Goal: Transaction & Acquisition: Book appointment/travel/reservation

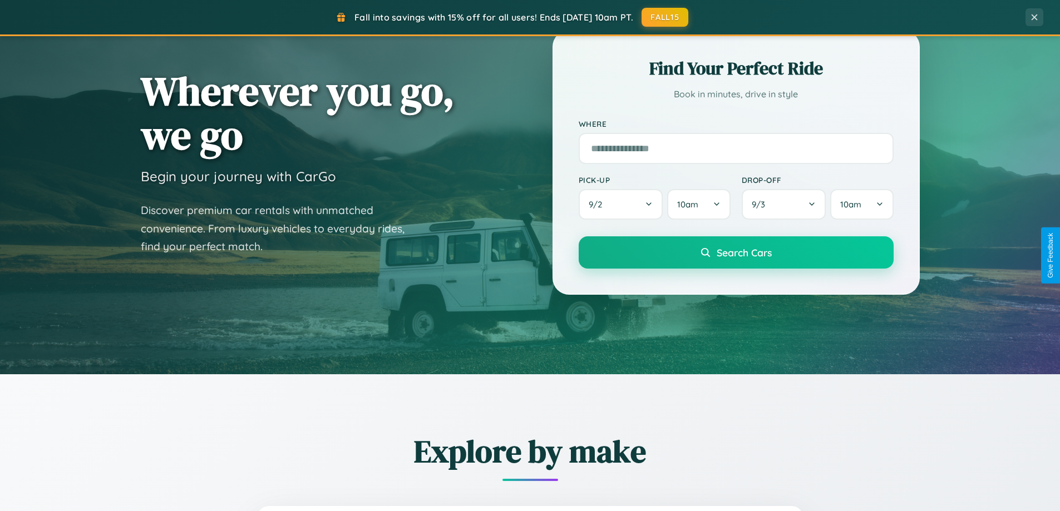
scroll to position [479, 0]
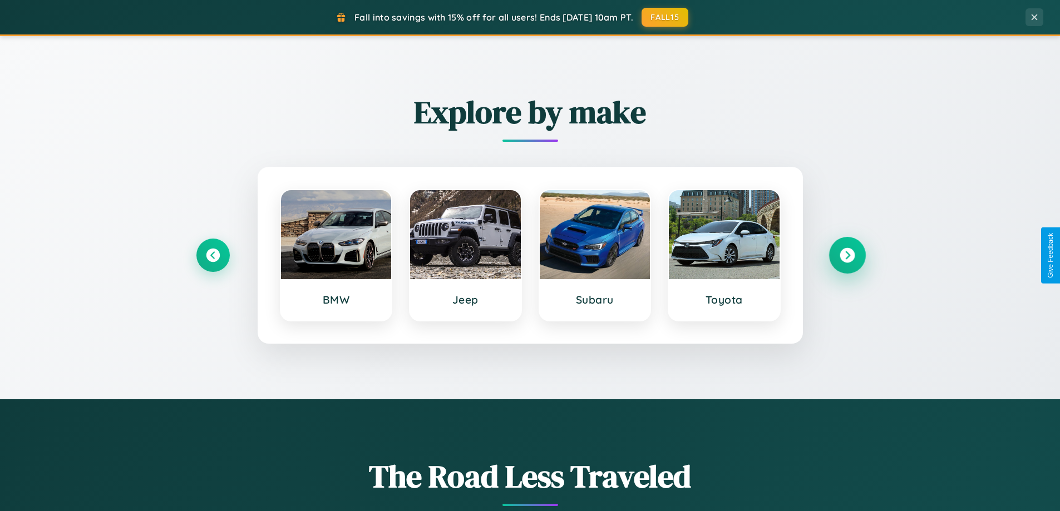
click at [847, 255] on icon at bounding box center [846, 255] width 15 height 15
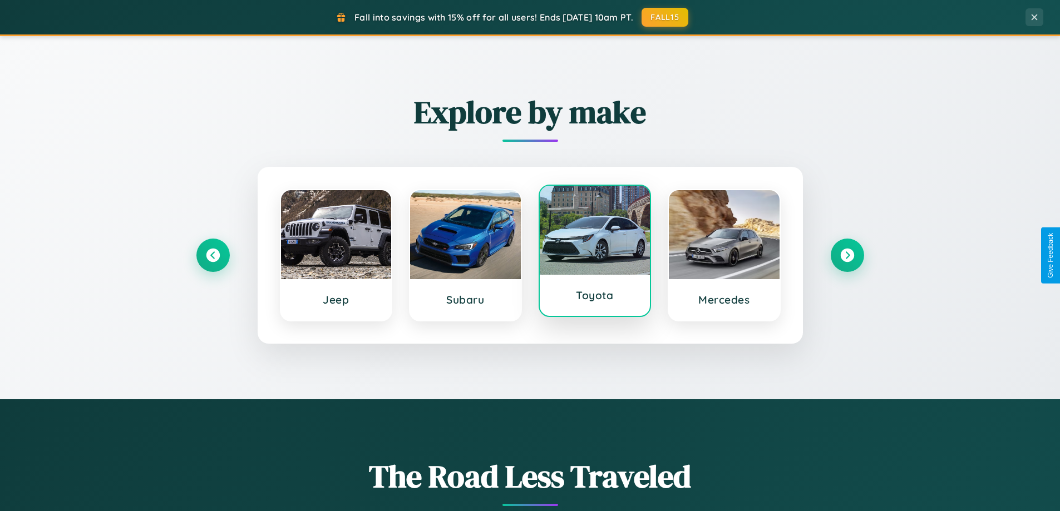
click at [594, 255] on div at bounding box center [595, 230] width 111 height 89
